Goal: Task Accomplishment & Management: Manage account settings

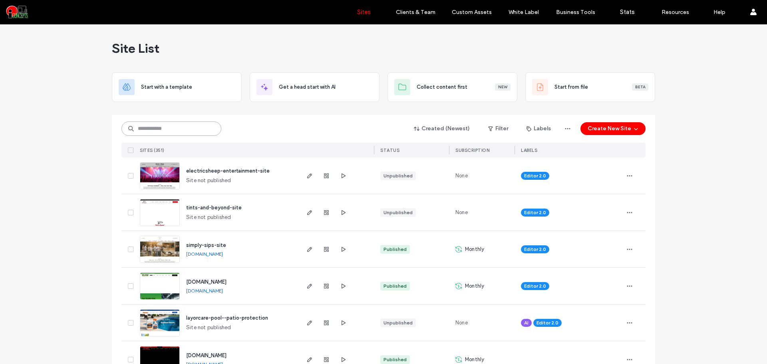
click at [194, 135] on input at bounding box center [171, 128] width 100 height 14
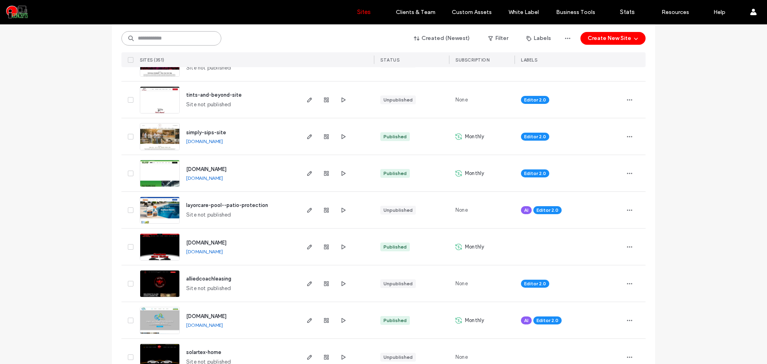
scroll to position [133, 0]
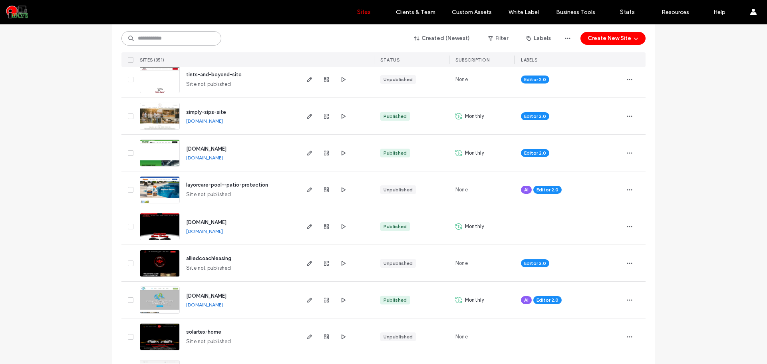
click at [173, 38] on input at bounding box center [171, 38] width 100 height 14
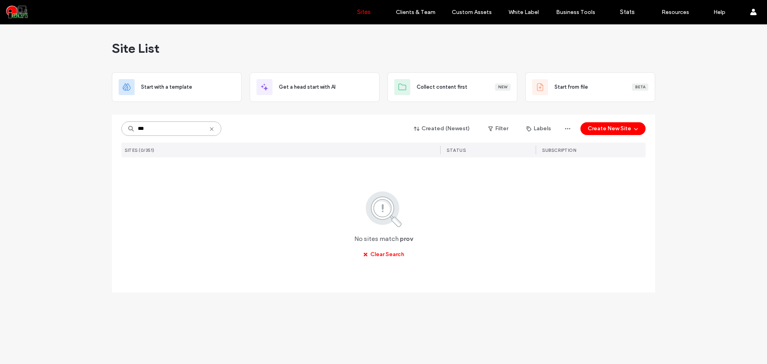
scroll to position [0, 0]
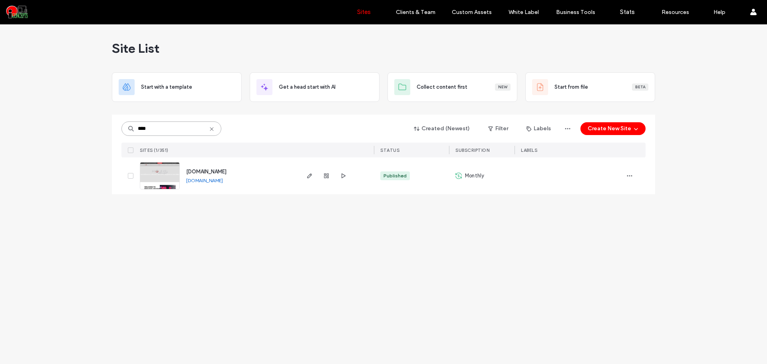
type input "****"
click at [197, 180] on link "[DOMAIN_NAME]" at bounding box center [204, 180] width 37 height 6
click at [157, 172] on img at bounding box center [159, 190] width 39 height 54
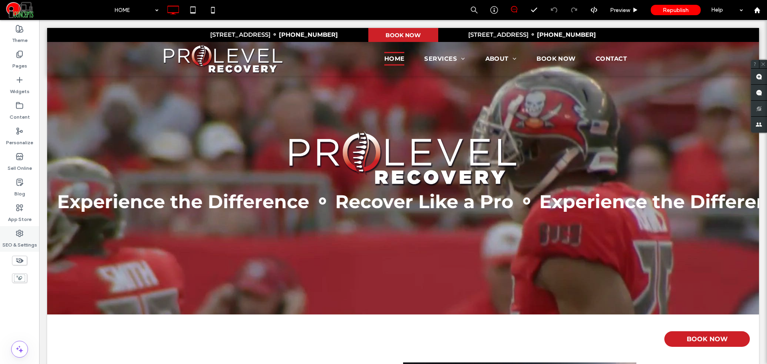
click at [29, 235] on div "SEO & Settings" at bounding box center [19, 239] width 39 height 26
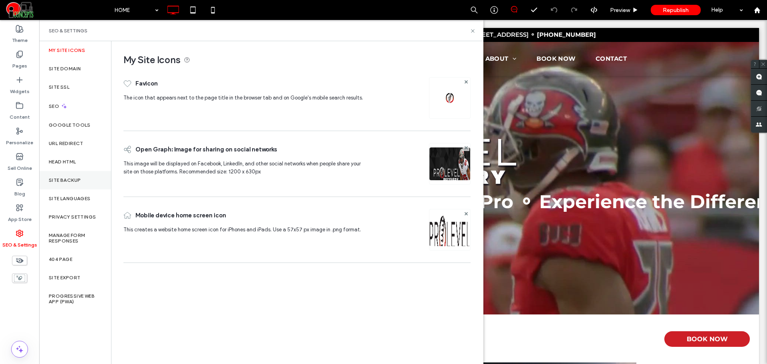
click at [72, 179] on label "Site Backup" at bounding box center [65, 180] width 32 height 6
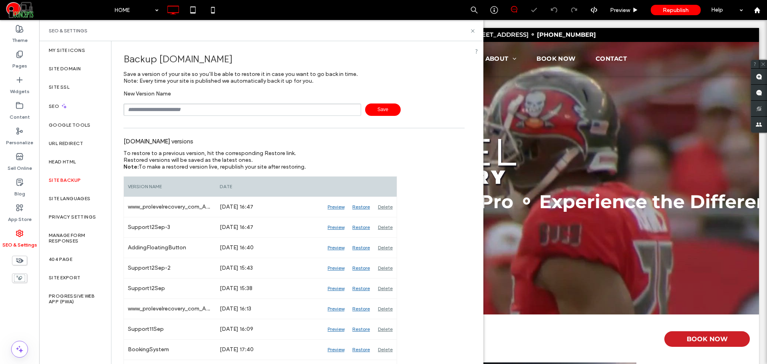
click at [192, 110] on input "text" at bounding box center [242, 109] width 238 height 12
type input "********"
click at [368, 109] on span "Save" at bounding box center [383, 109] width 36 height 12
click at [23, 60] on label "Pages" at bounding box center [19, 63] width 15 height 11
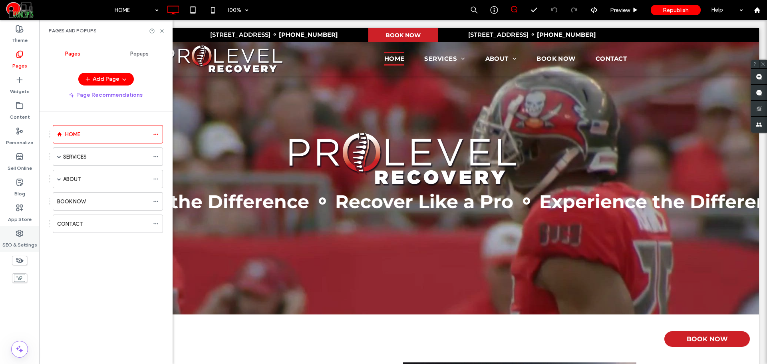
click at [25, 233] on div "SEO & Settings" at bounding box center [19, 239] width 39 height 26
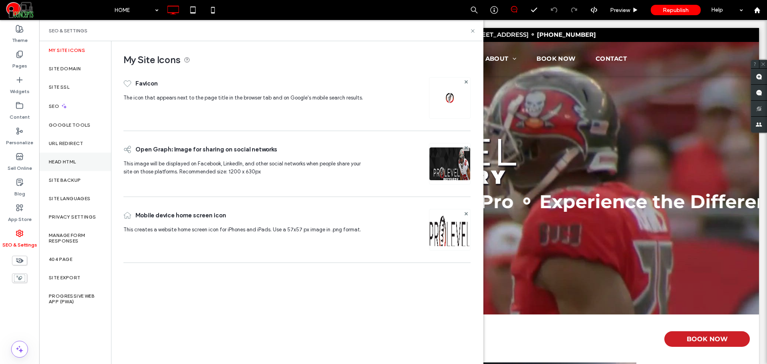
click at [69, 161] on label "Head HTML" at bounding box center [63, 162] width 28 height 6
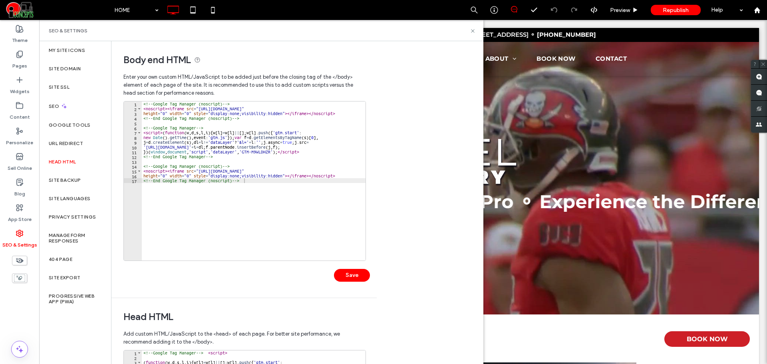
click at [244, 183] on div "<!-- Google Tag Manager (noscript) --> < noscript > < iframe src = "[URL][DOMAI…" at bounding box center [254, 185] width 224 height 169
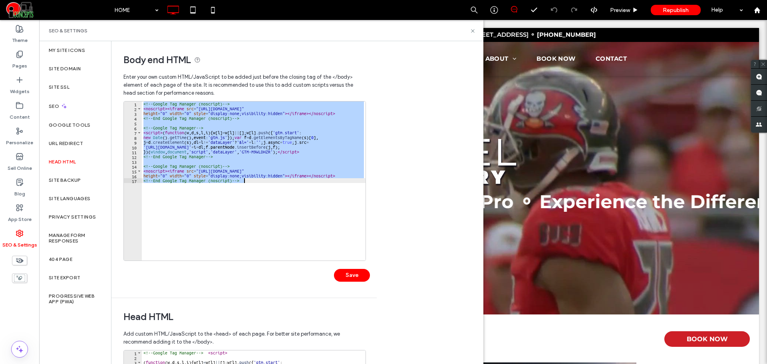
paste textarea "Cursor at row 17"
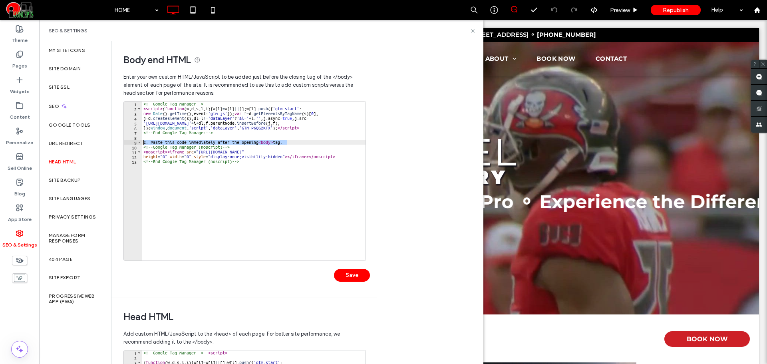
drag, startPoint x: 291, startPoint y: 142, endPoint x: 143, endPoint y: 141, distance: 148.6
click at [143, 141] on div "<!-- Google Tag Manager --> < script > ( function ( w , d , s , l , i ) { w [ l…" at bounding box center [254, 185] width 224 height 169
type textarea "**********"
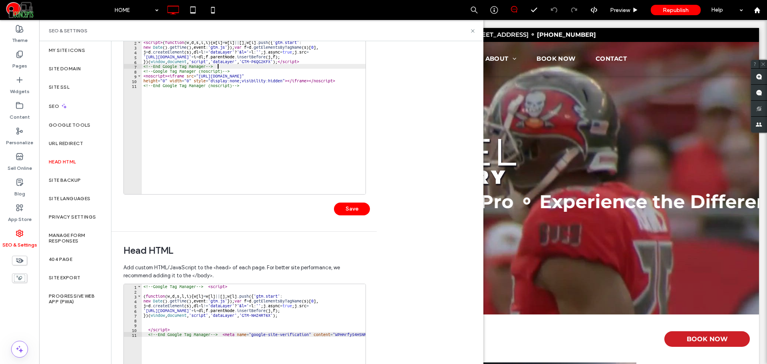
scroll to position [67, 0]
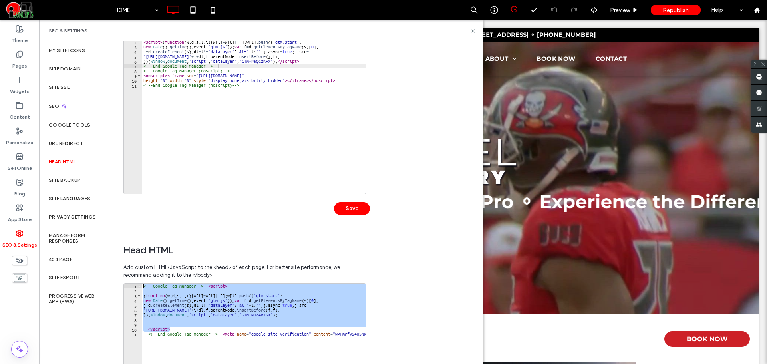
drag, startPoint x: 189, startPoint y: 328, endPoint x: 140, endPoint y: 282, distance: 67.0
click at [140, 282] on div "Add custom HTML/JavaScript to the <head> of each page. For better site performa…" at bounding box center [243, 369] width 241 height 221
type textarea "**********"
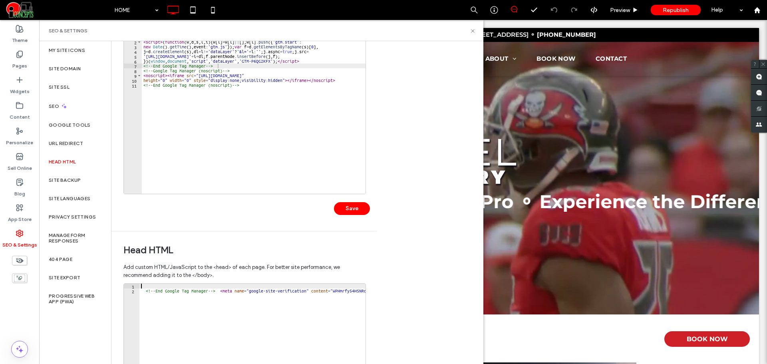
type textarea "**********"
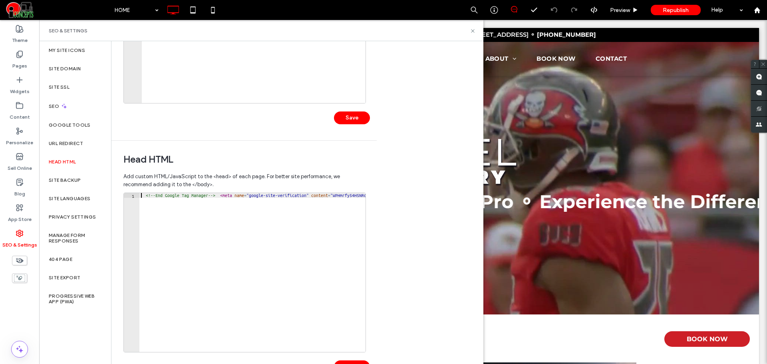
scroll to position [183, 0]
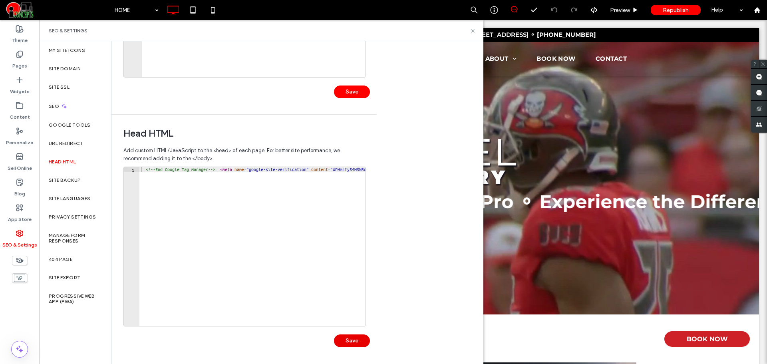
click at [351, 343] on button "Save" at bounding box center [352, 340] width 36 height 13
click at [345, 91] on button "Save" at bounding box center [352, 91] width 36 height 13
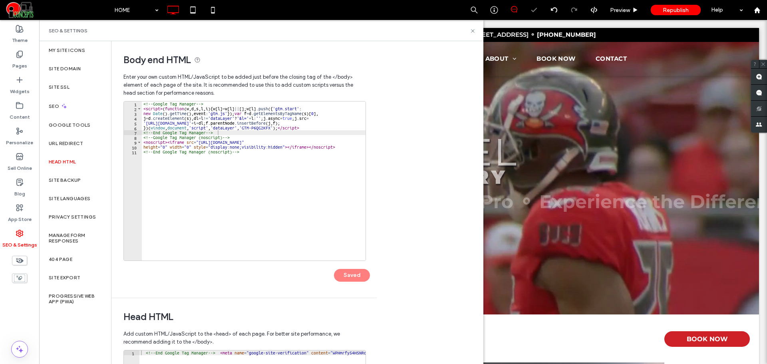
scroll to position [0, 0]
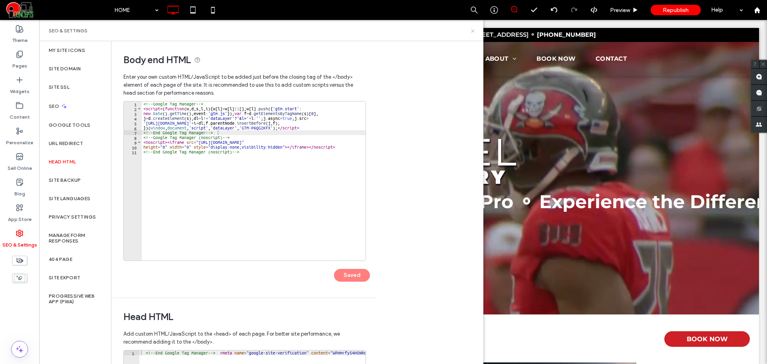
click at [474, 34] on icon at bounding box center [473, 31] width 6 height 6
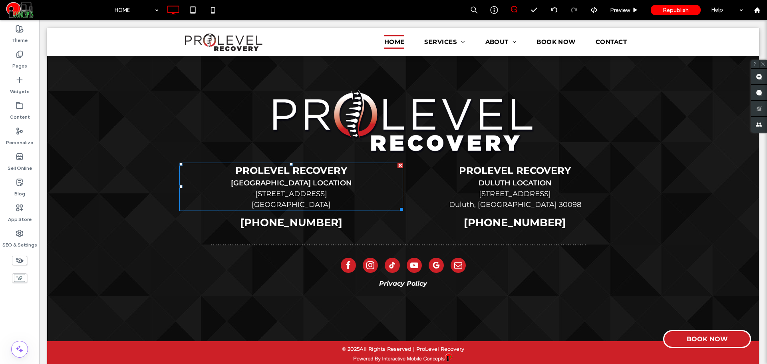
scroll to position [2870, 0]
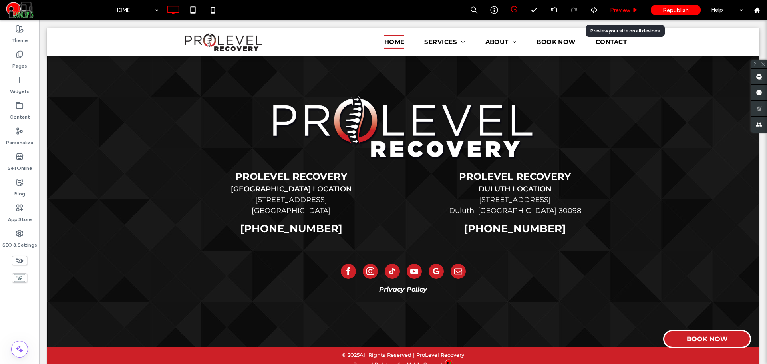
click at [610, 10] on span "Preview" at bounding box center [620, 10] width 20 height 7
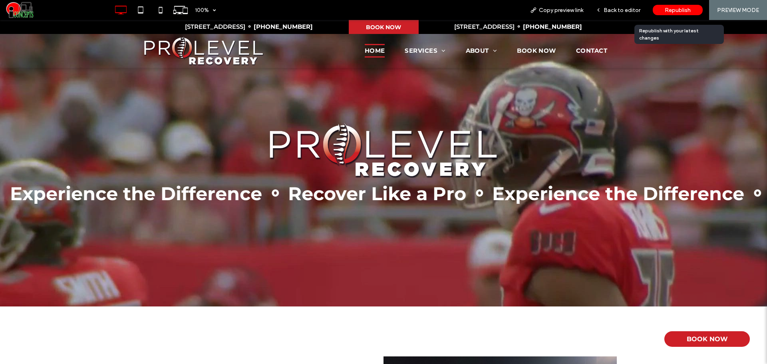
click at [675, 8] on span "Republish" at bounding box center [678, 10] width 26 height 7
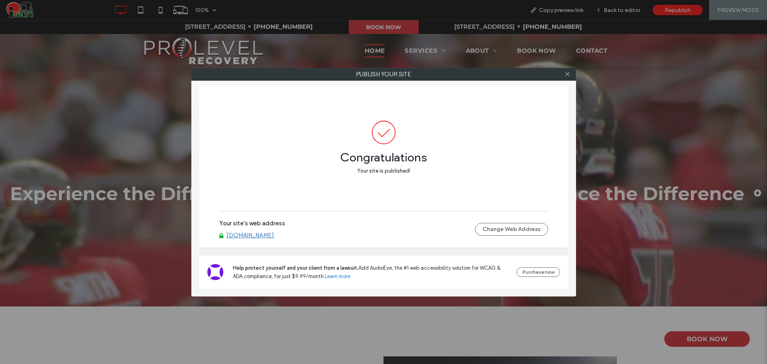
click at [260, 237] on link "[DOMAIN_NAME]" at bounding box center [251, 235] width 48 height 7
